Goal: Navigation & Orientation: Find specific page/section

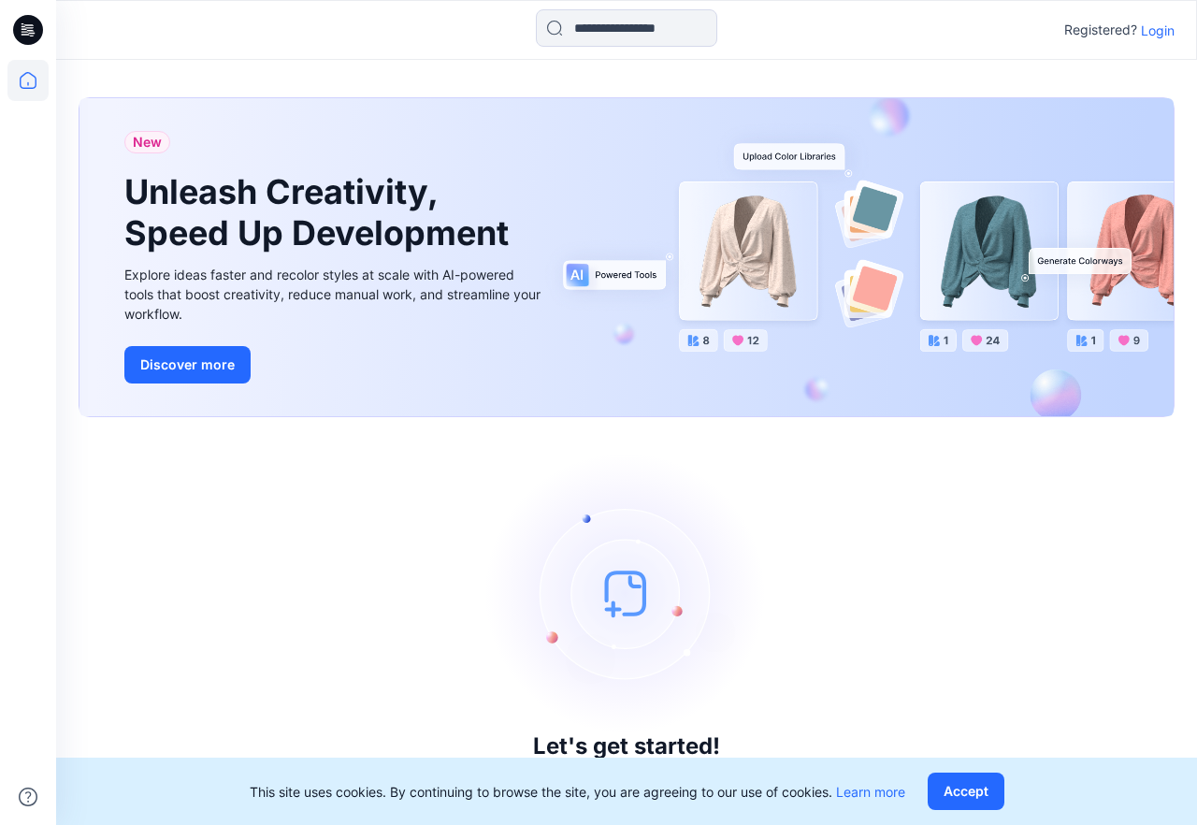
click at [1147, 35] on p "Login" at bounding box center [1158, 31] width 34 height 20
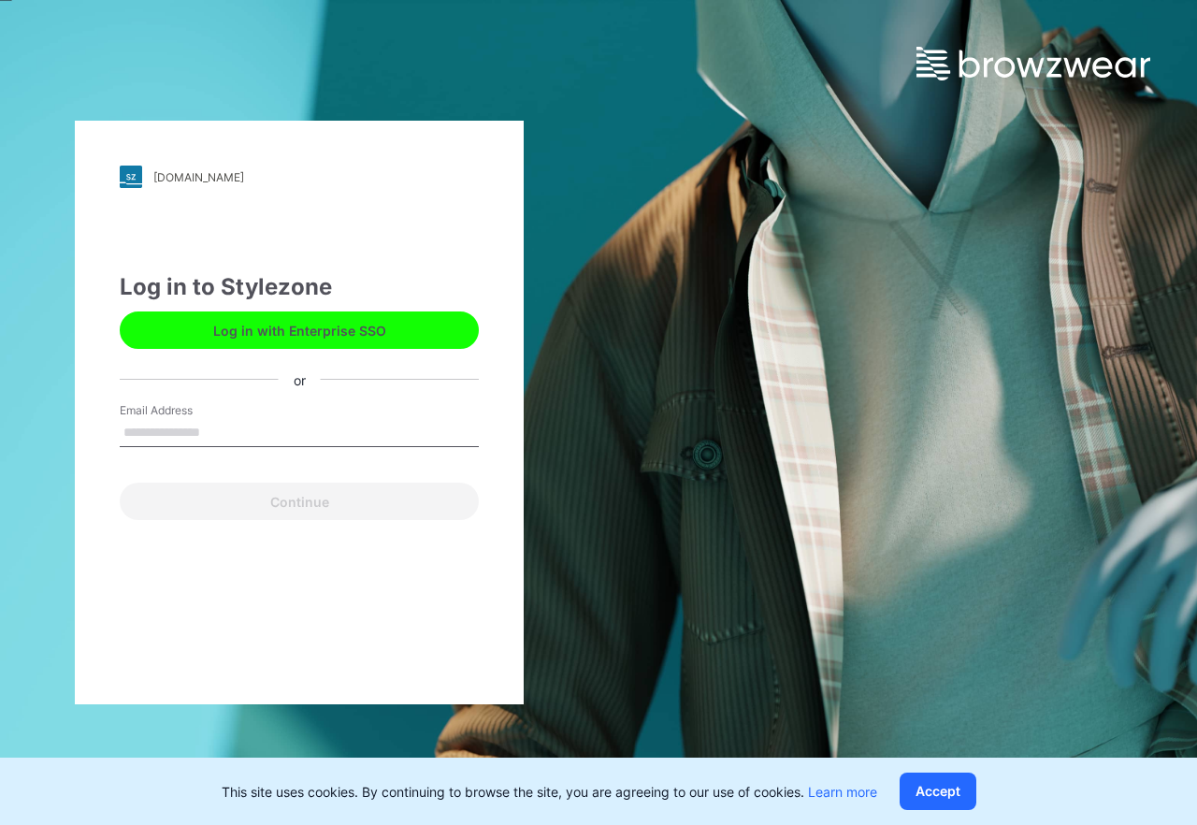
click at [211, 438] on input "Email Address" at bounding box center [299, 433] width 359 height 28
click at [234, 438] on input "Email Address" at bounding box center [299, 433] width 359 height 28
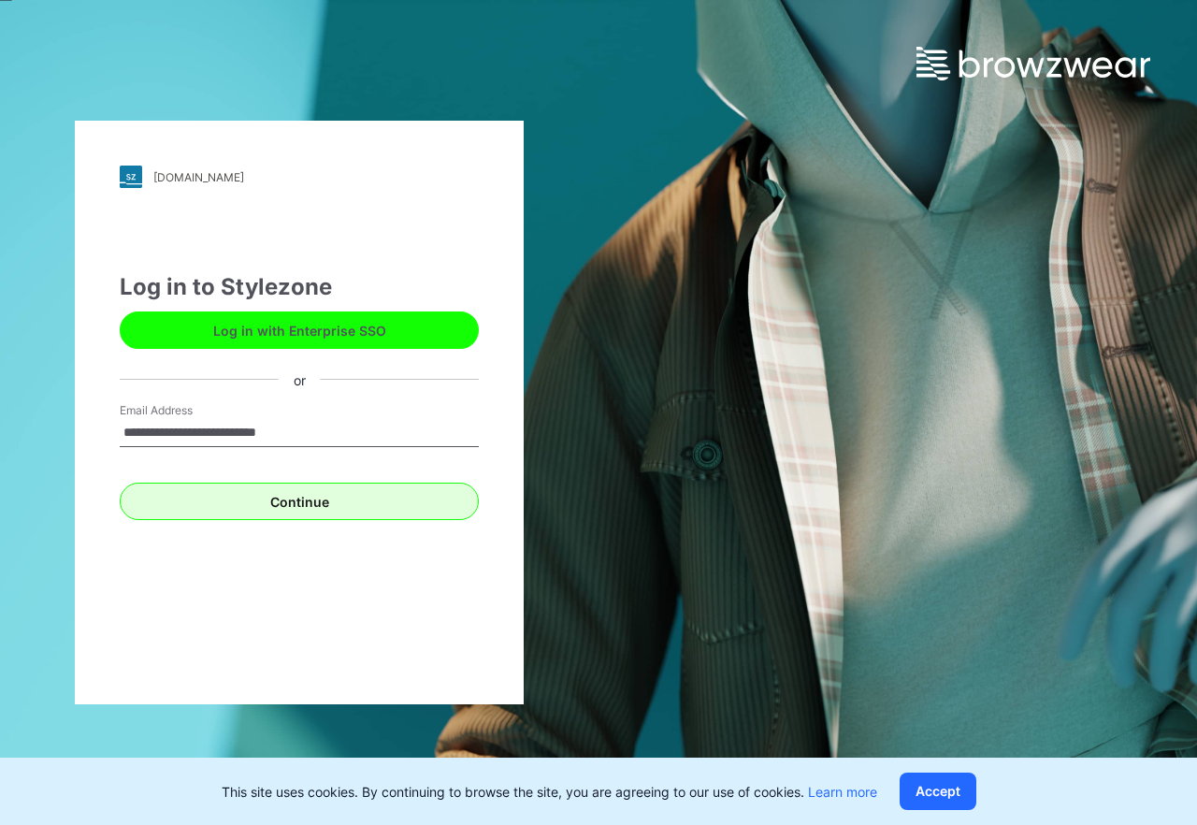
type input "**********"
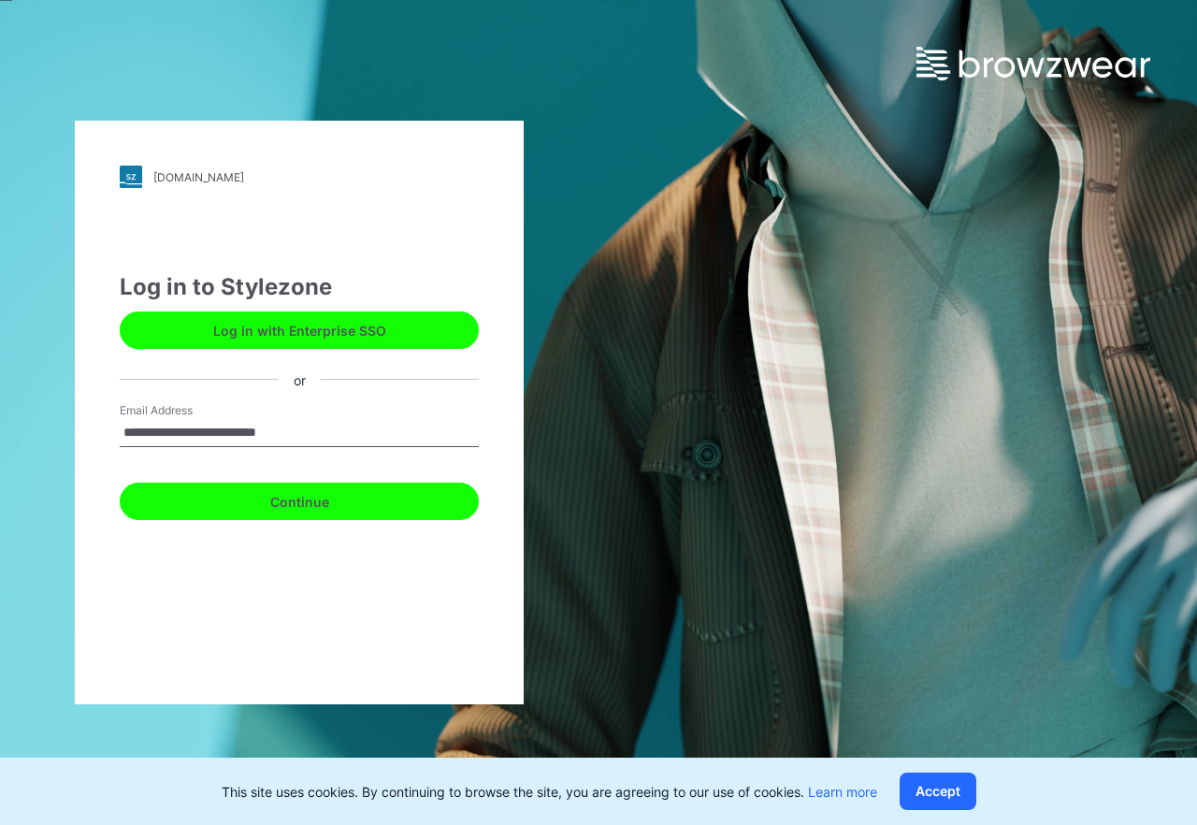
click at [205, 493] on button "Continue" at bounding box center [299, 500] width 359 height 37
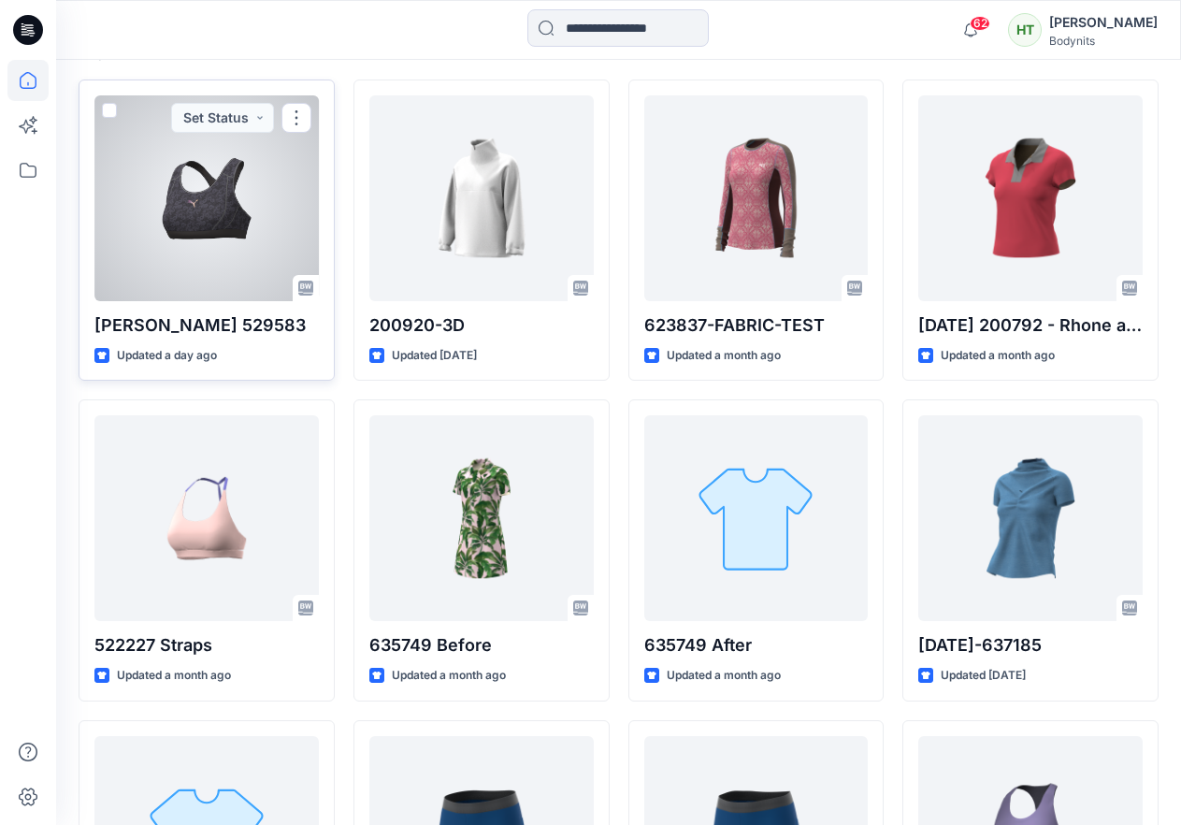
scroll to position [350, 0]
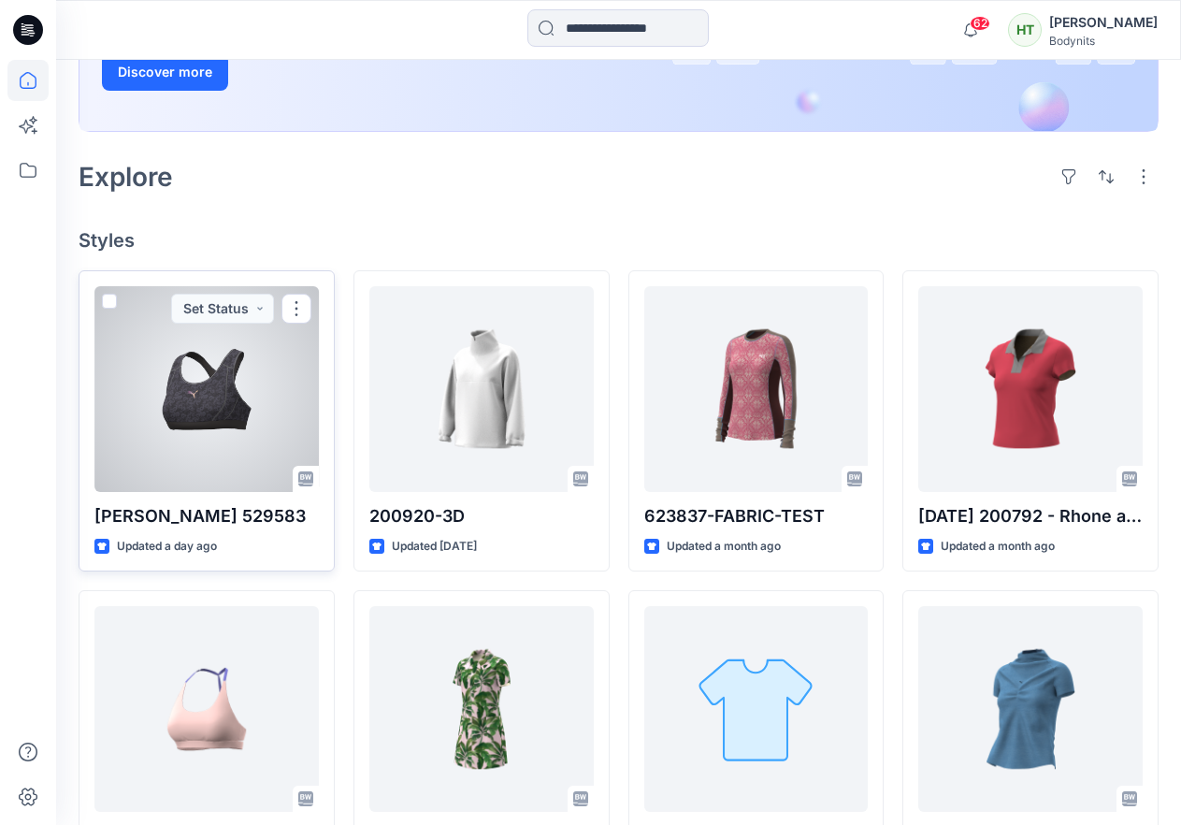
click at [224, 401] on div at bounding box center [206, 389] width 224 height 206
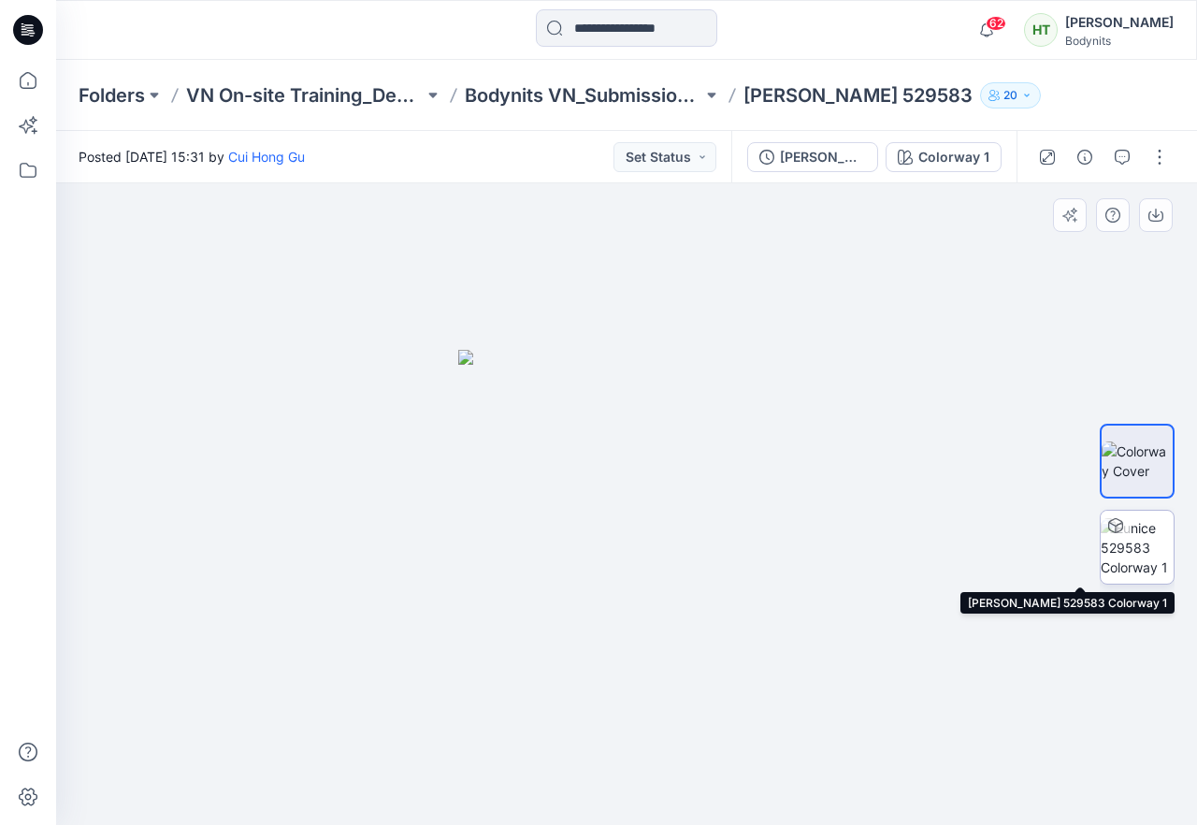
click at [1131, 553] on img at bounding box center [1136, 547] width 73 height 59
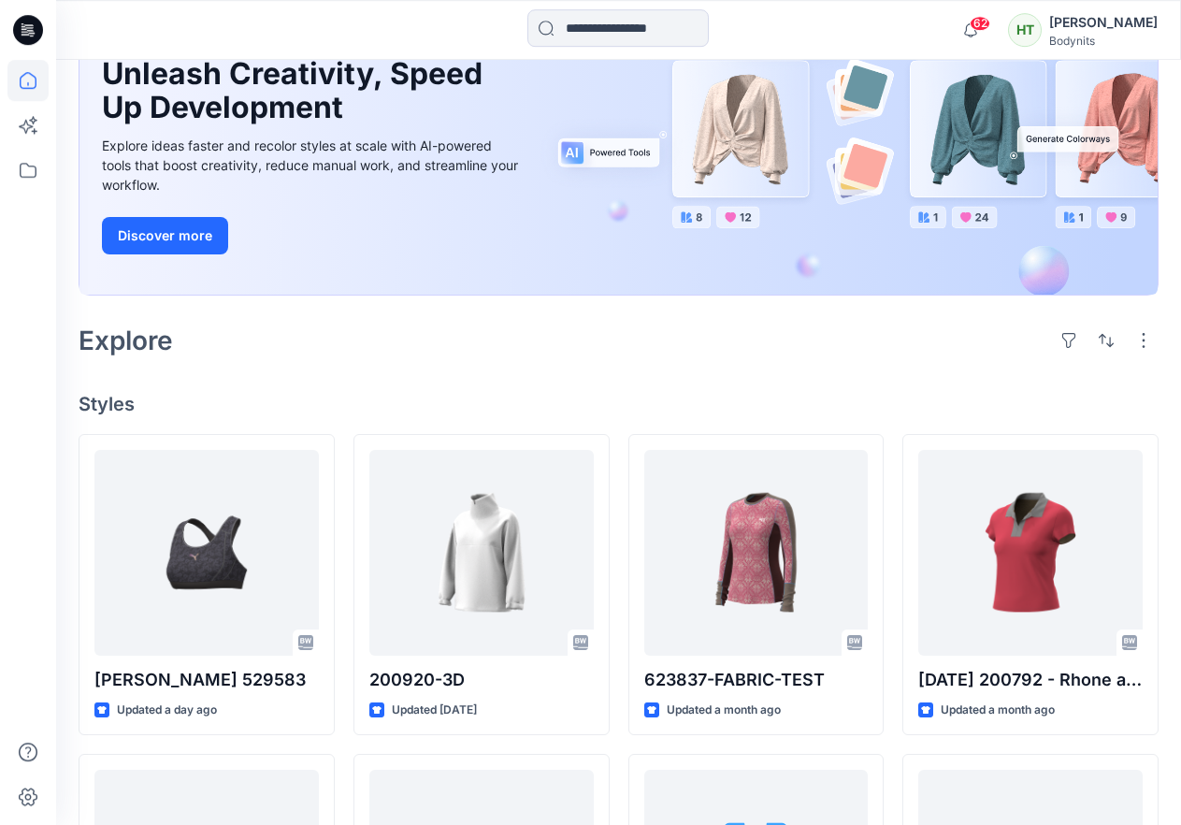
scroll to position [159, 0]
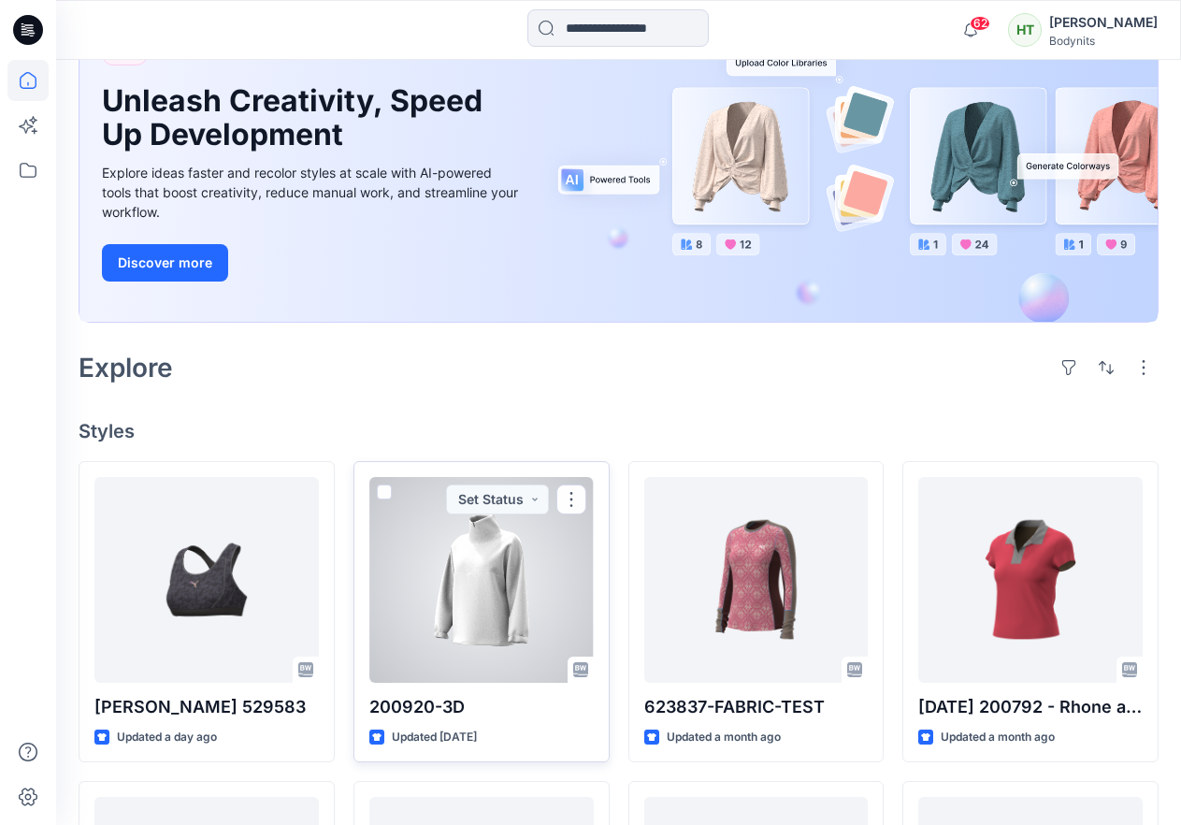
click at [392, 640] on div at bounding box center [481, 580] width 224 height 206
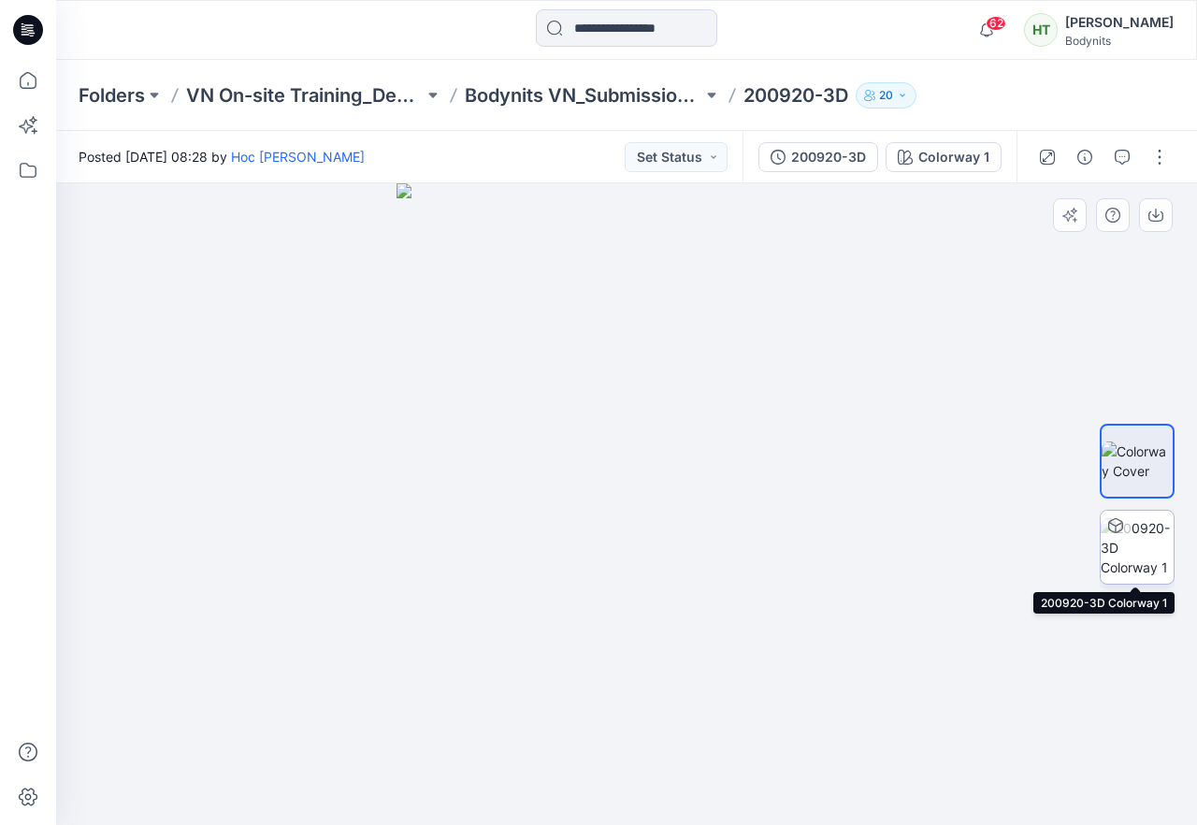
click at [1156, 557] on img at bounding box center [1136, 547] width 73 height 59
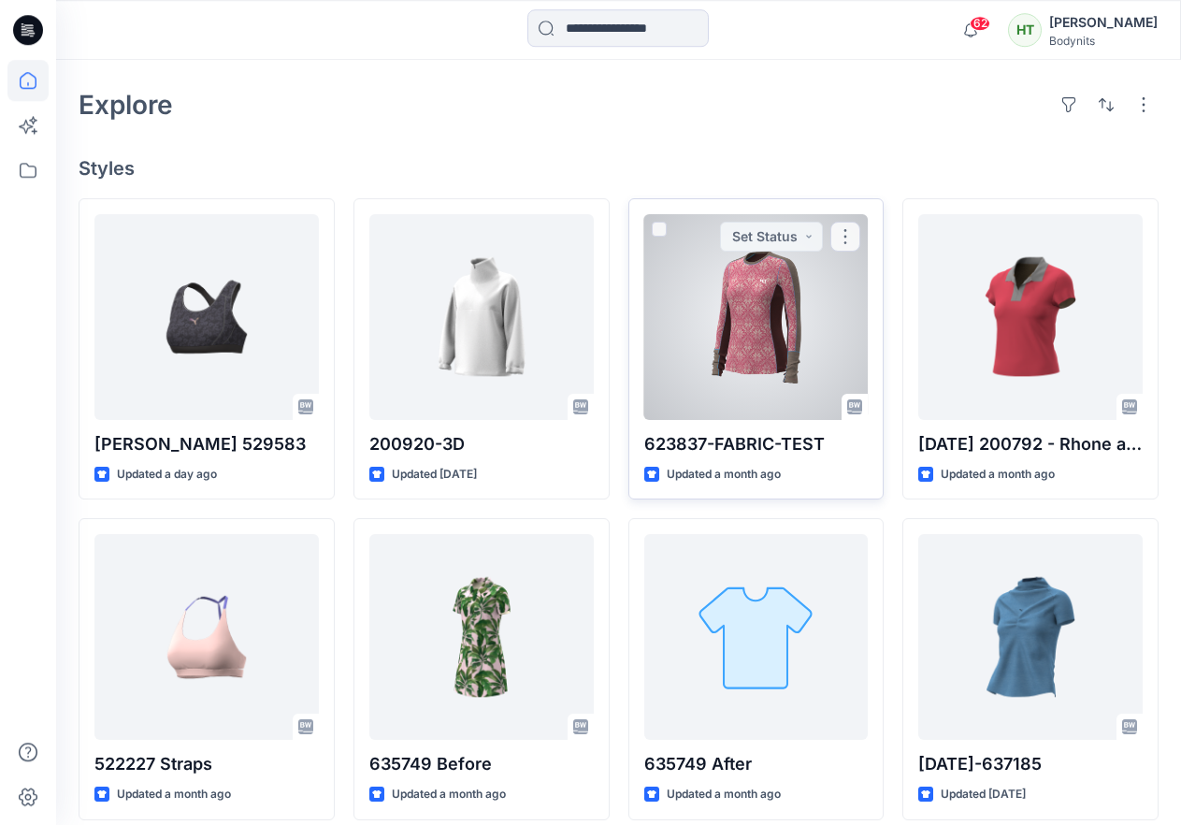
scroll to position [445, 0]
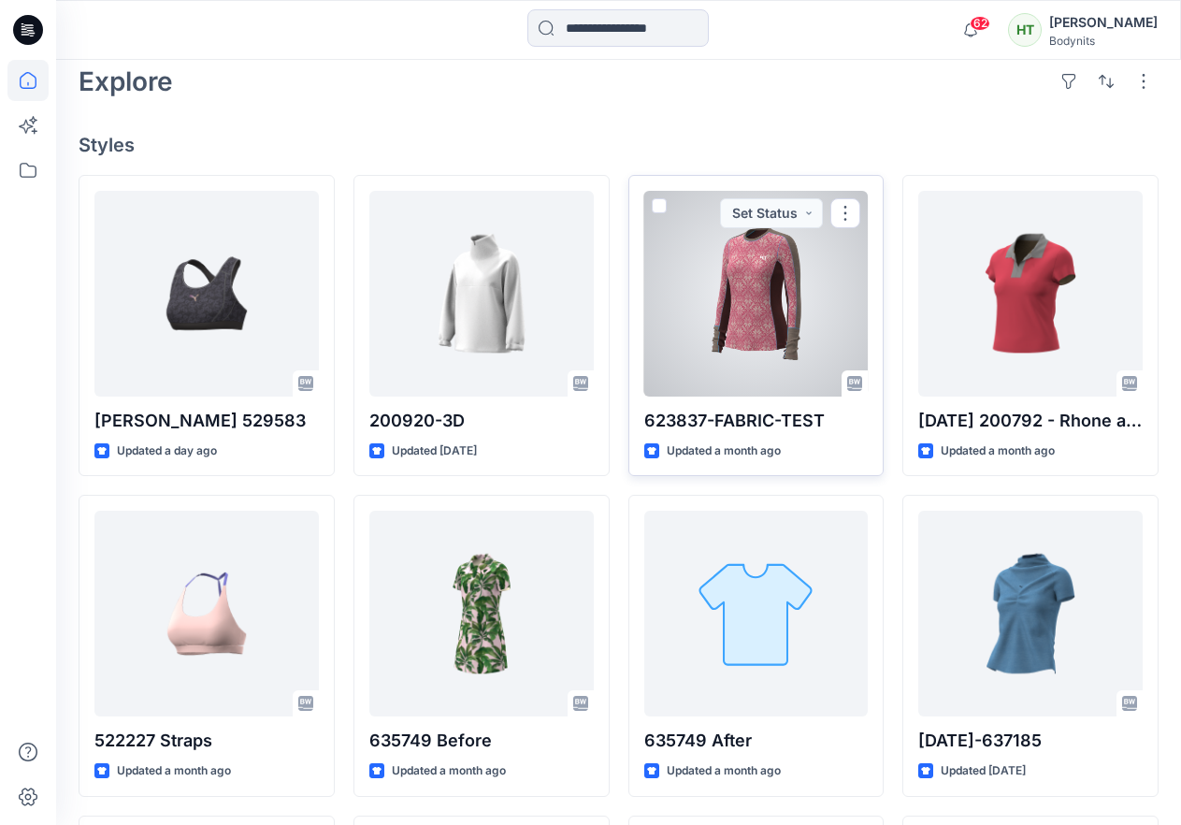
click at [754, 280] on div at bounding box center [756, 294] width 224 height 206
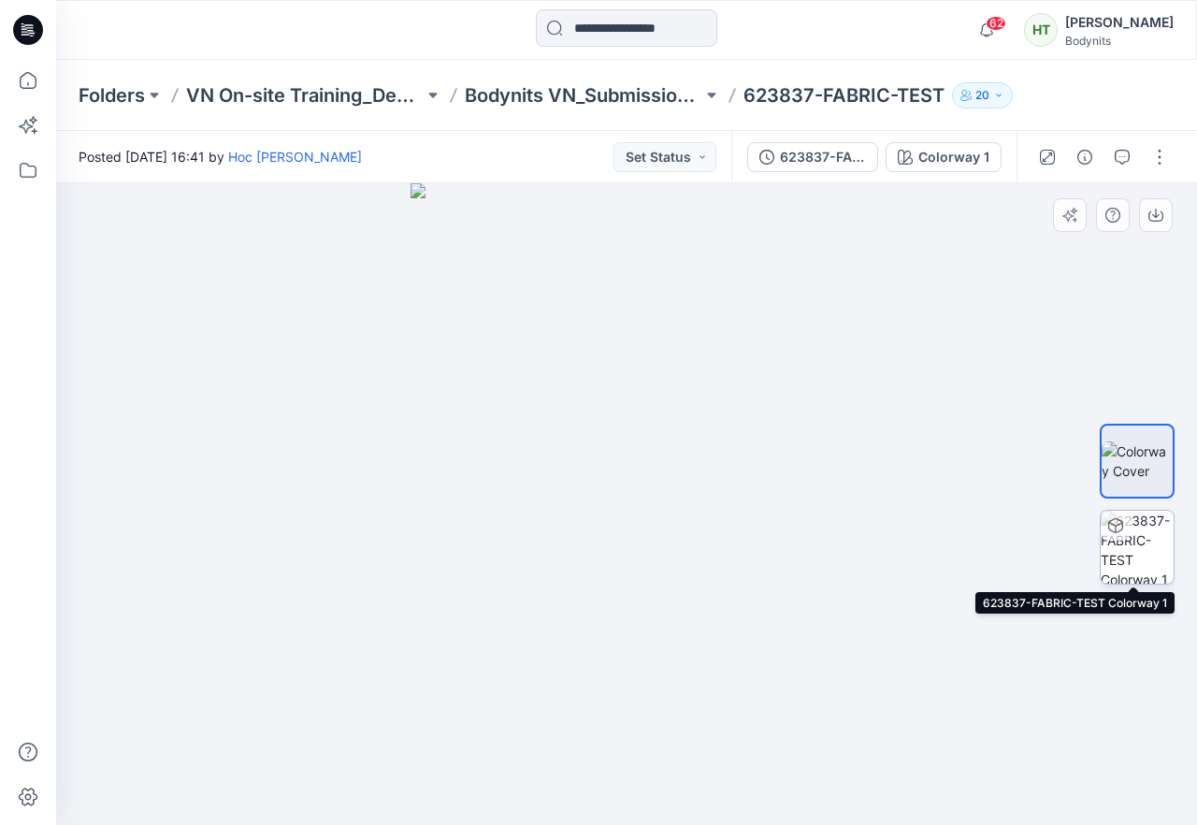
click at [1132, 549] on img at bounding box center [1136, 546] width 73 height 73
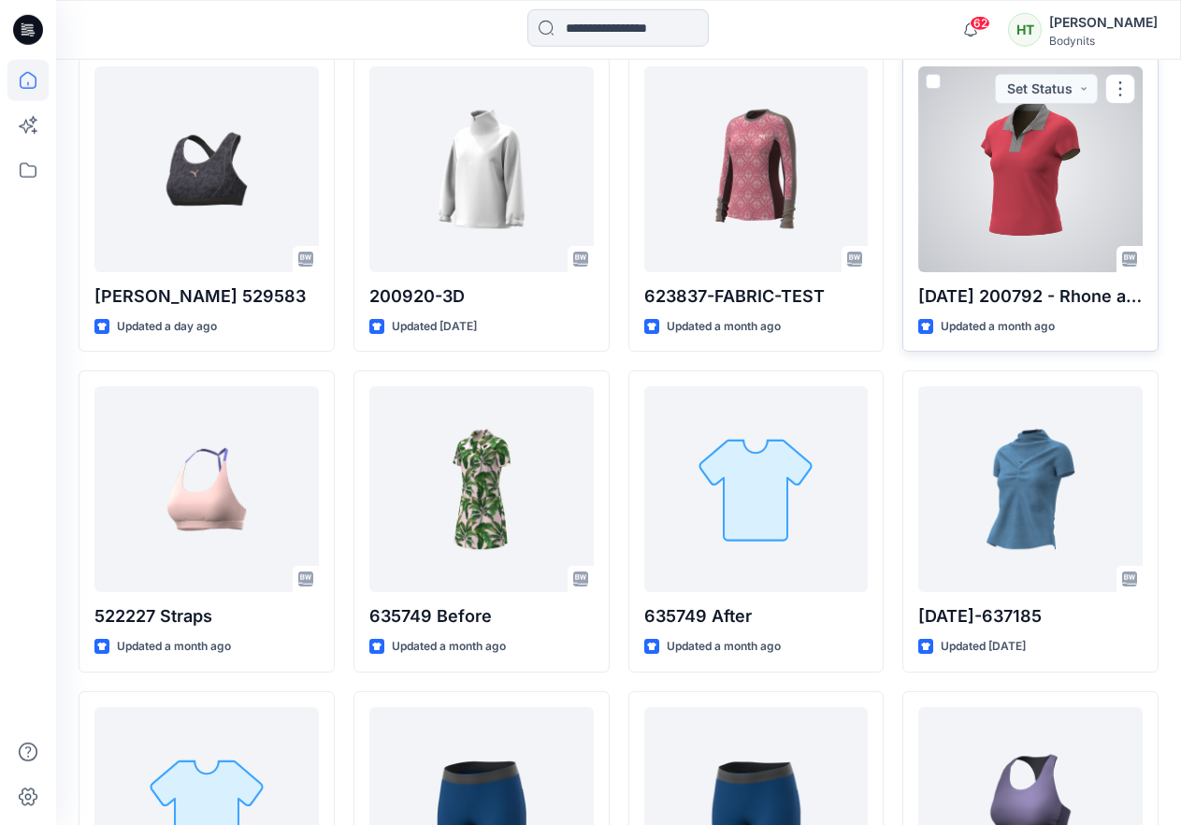
scroll to position [636, 0]
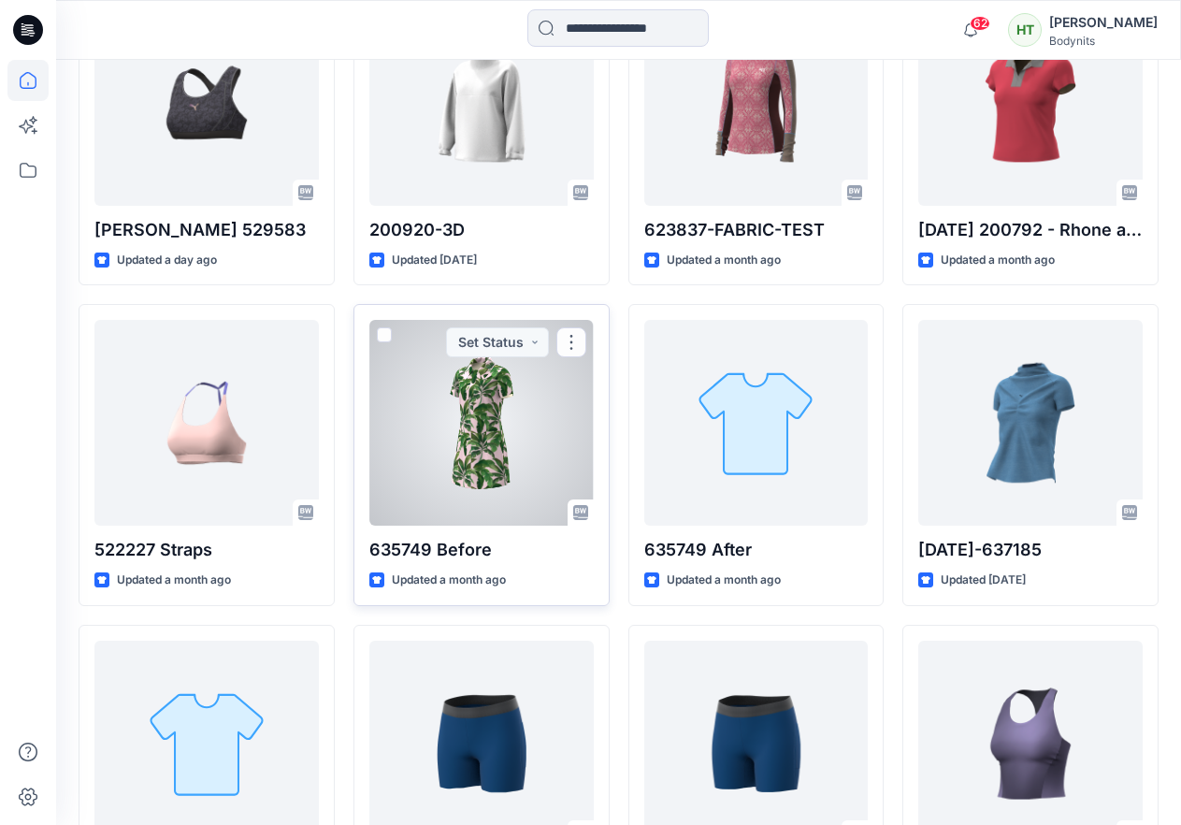
click at [489, 438] on div at bounding box center [481, 423] width 224 height 206
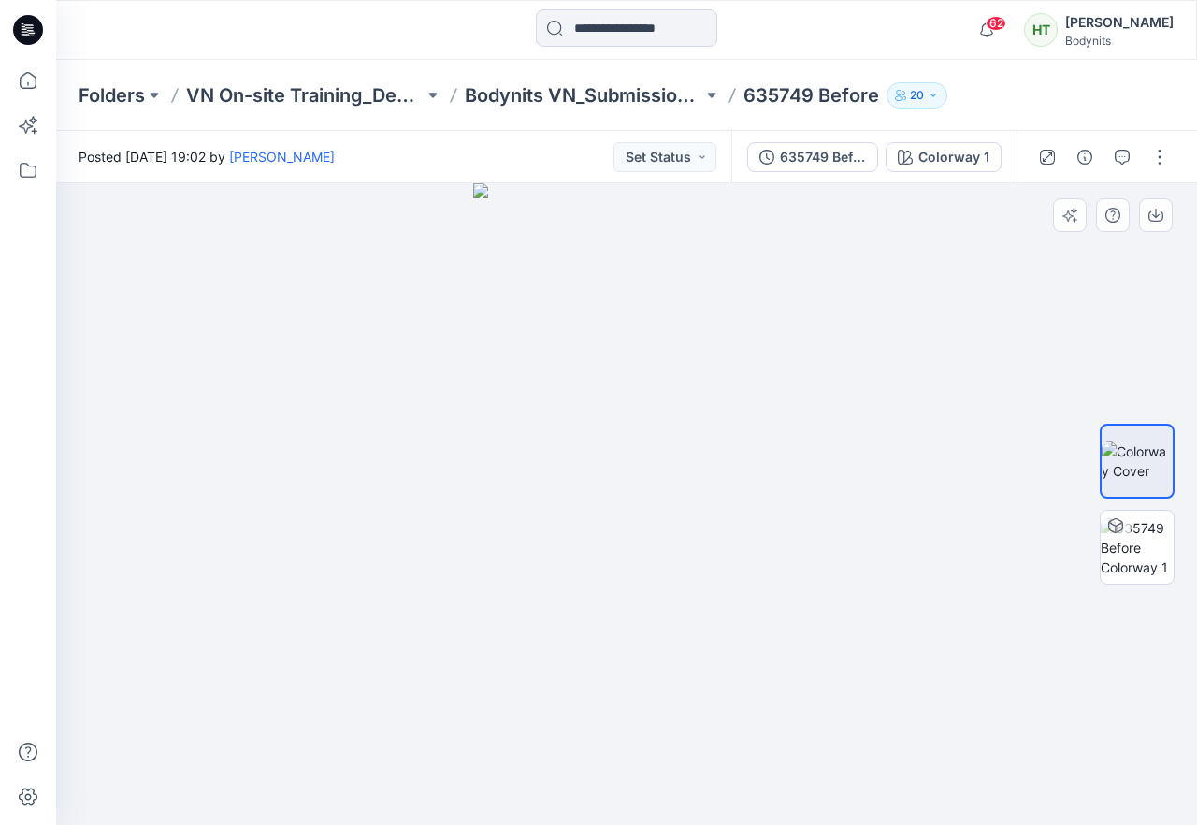
drag, startPoint x: 631, startPoint y: 485, endPoint x: 812, endPoint y: 491, distance: 181.5
click at [741, 495] on img at bounding box center [626, 503] width 307 height 641
drag, startPoint x: 818, startPoint y: 488, endPoint x: 603, endPoint y: 476, distance: 215.4
drag, startPoint x: 768, startPoint y: 466, endPoint x: 527, endPoint y: 454, distance: 240.5
click at [527, 454] on img at bounding box center [626, 503] width 307 height 641
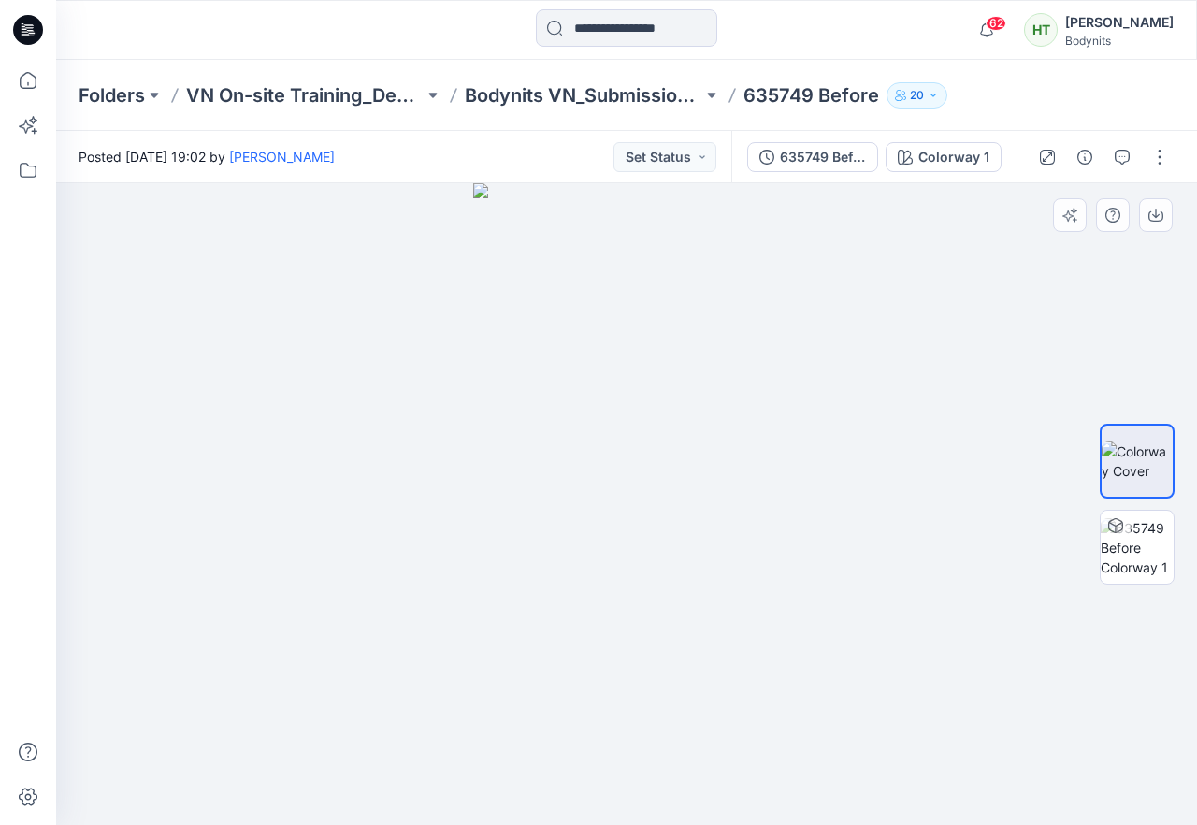
drag, startPoint x: 716, startPoint y: 482, endPoint x: 1079, endPoint y: 558, distance: 370.6
click at [1056, 553] on div at bounding box center [626, 503] width 1141 height 641
click at [1155, 553] on img at bounding box center [1136, 547] width 73 height 59
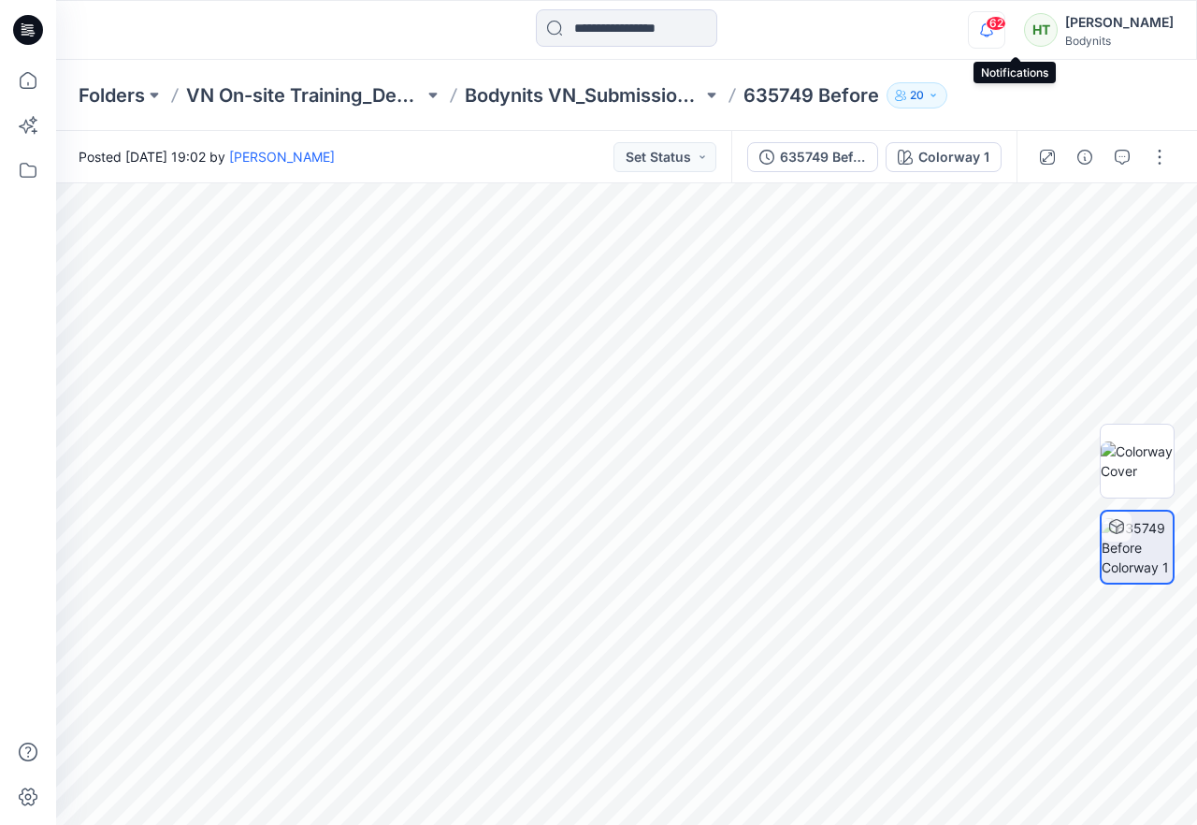
click at [1004, 33] on icon "button" at bounding box center [987, 29] width 36 height 37
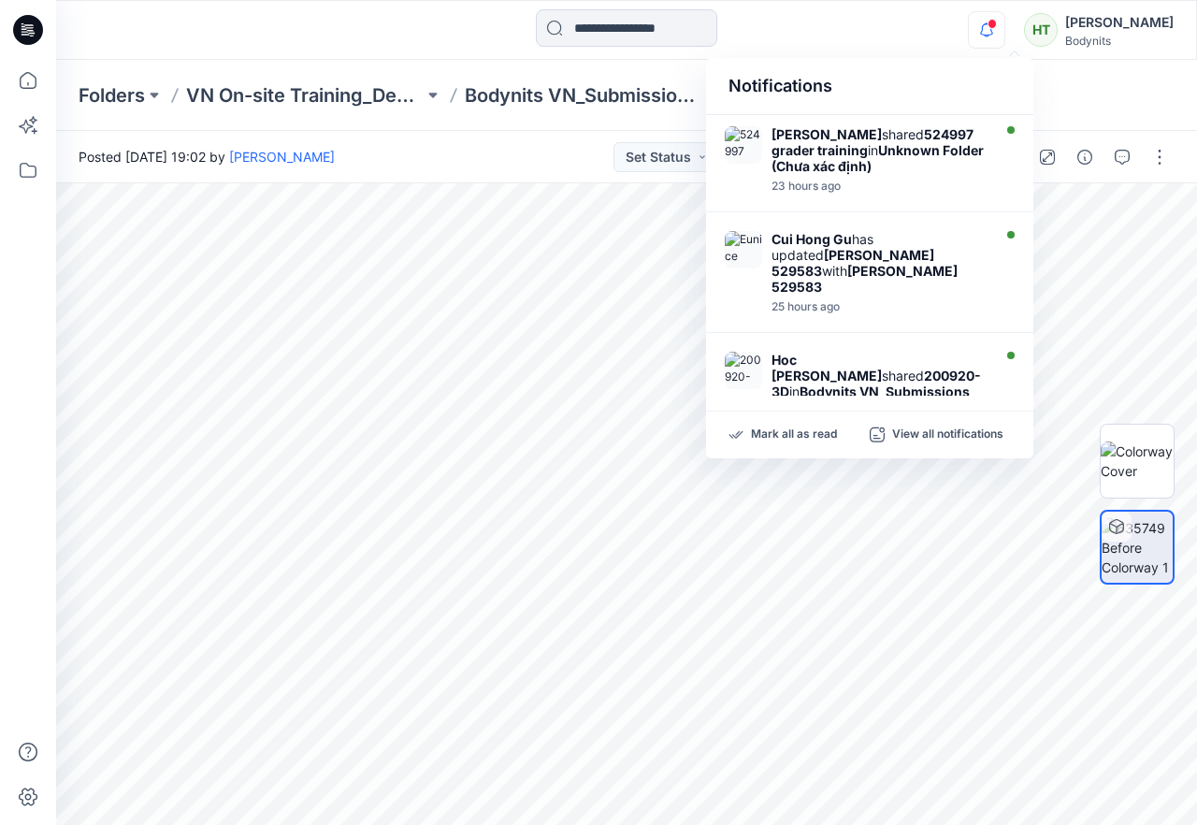
click at [1004, 33] on icon "button" at bounding box center [987, 29] width 36 height 37
